Goal: Find specific page/section: Find specific page/section

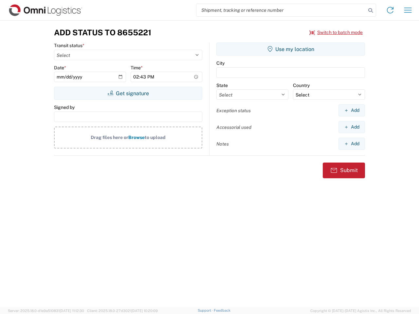
click at [281, 10] on input "search" at bounding box center [280, 10] width 169 height 12
click at [370, 10] on icon at bounding box center [370, 10] width 9 height 9
click at [390, 10] on icon at bounding box center [390, 10] width 10 height 10
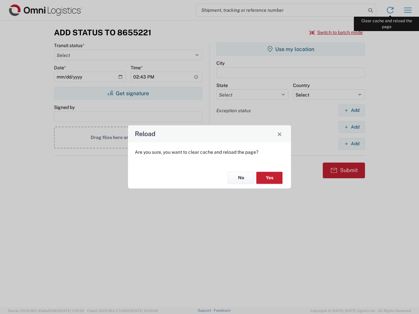
click at [407, 10] on div "Reload Are you sure, you want to clear cache and reload the page? No Yes" at bounding box center [209, 157] width 419 height 314
click at [336, 32] on div "Reload Are you sure, you want to clear cache and reload the page? No Yes" at bounding box center [209, 157] width 419 height 314
click at [128, 93] on div "Reload Are you sure, you want to clear cache and reload the page? No Yes" at bounding box center [209, 157] width 419 height 314
click at [290, 49] on div "Reload Are you sure, you want to clear cache and reload the page? No Yes" at bounding box center [209, 157] width 419 height 314
click at [351, 110] on div "Reload Are you sure, you want to clear cache and reload the page? No Yes" at bounding box center [209, 157] width 419 height 314
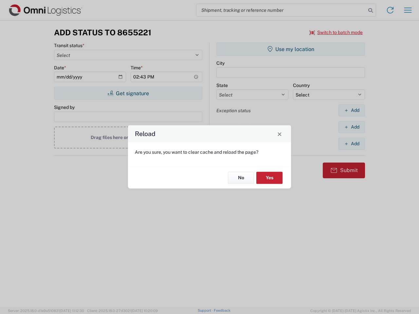
click at [351, 127] on div "Reload Are you sure, you want to clear cache and reload the page? No Yes" at bounding box center [209, 157] width 419 height 314
click at [351, 144] on div "Reload Are you sure, you want to clear cache and reload the page? No Yes" at bounding box center [209, 157] width 419 height 314
